Goal: Download file/media

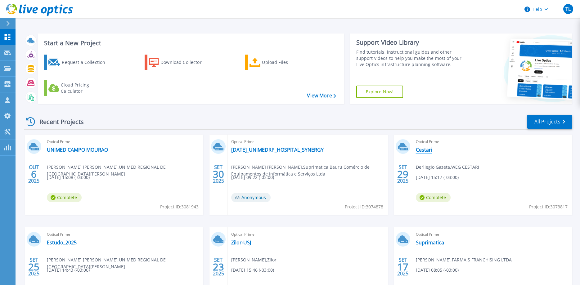
click at [426, 151] on link "Cestari" at bounding box center [424, 150] width 16 height 6
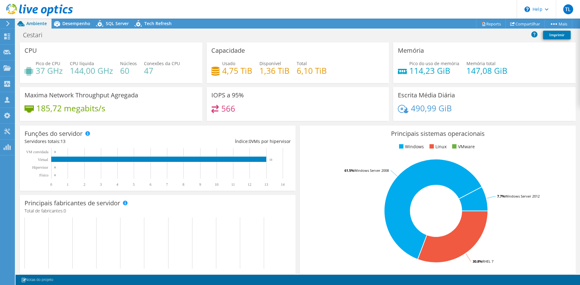
click at [489, 18] on header "[PERSON_NAME][GEOGRAPHIC_DATA][PERSON_NAME][EMAIL_ADDRESS][DOMAIN_NAME] Suprima…" at bounding box center [290, 9] width 580 height 19
click at [489, 21] on link "Reports" at bounding box center [491, 24] width 30 height 10
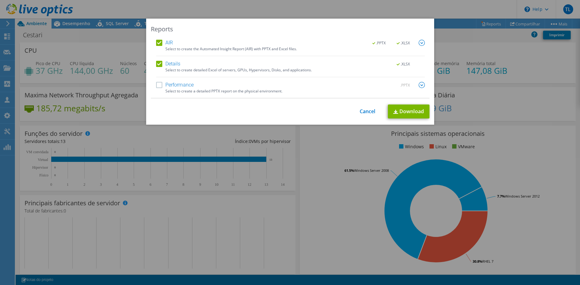
click at [159, 86] on label "Performance" at bounding box center [175, 85] width 38 height 6
click at [0, 0] on input "Performance" at bounding box center [0, 0] width 0 height 0
click at [159, 65] on label "Details" at bounding box center [168, 64] width 25 height 6
click at [0, 0] on input "Details" at bounding box center [0, 0] width 0 height 0
click at [159, 65] on label "Details" at bounding box center [168, 64] width 25 height 6
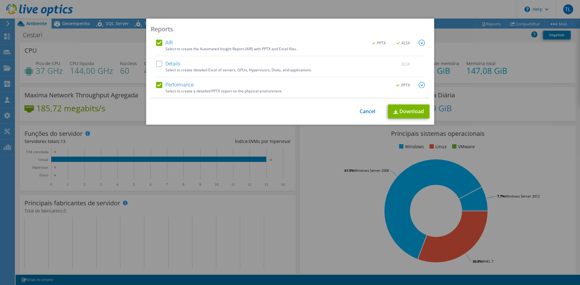
click at [0, 0] on input "Details" at bounding box center [0, 0] width 0 height 0
click at [420, 42] on img at bounding box center [422, 43] width 6 height 6
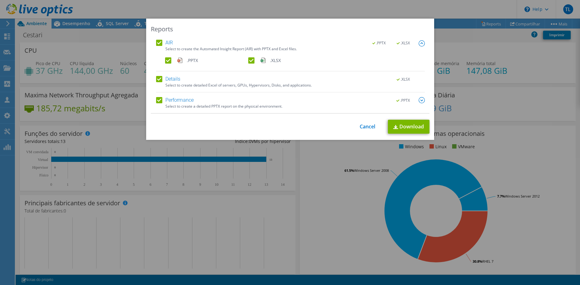
click at [172, 60] on label ".PPTX" at bounding box center [206, 60] width 82 height 6
click at [0, 0] on input ".PPTX" at bounding box center [0, 0] width 0 height 0
click at [421, 100] on img at bounding box center [422, 100] width 6 height 6
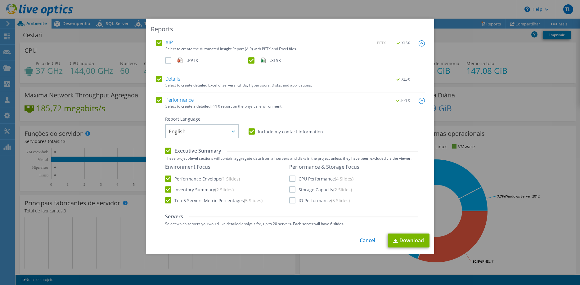
click at [159, 100] on label "Performance" at bounding box center [175, 100] width 38 height 6
click at [0, 0] on input "Performance" at bounding box center [0, 0] width 0 height 0
click at [421, 100] on img at bounding box center [422, 101] width 6 height 6
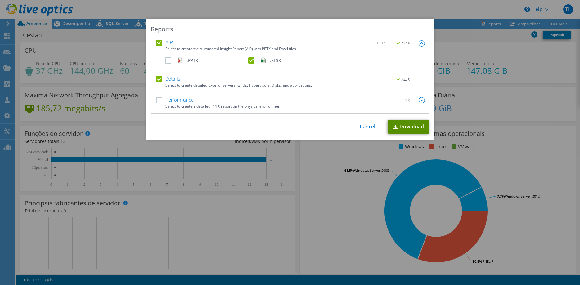
click at [410, 126] on link "Download" at bounding box center [409, 127] width 42 height 14
click at [371, 124] on link "Cancel" at bounding box center [368, 127] width 16 height 6
